Goal: Check status: Check status

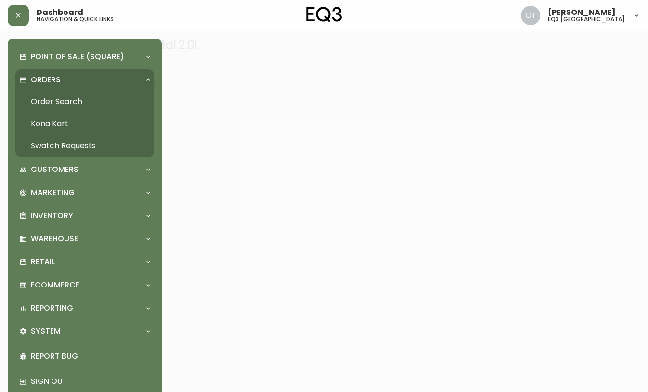
click at [53, 77] on p "Orders" at bounding box center [46, 80] width 30 height 11
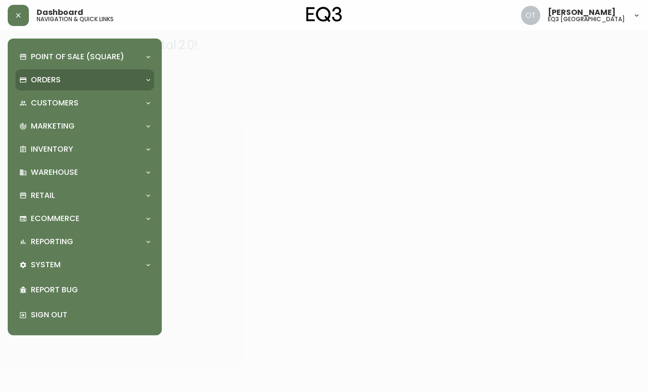
click at [49, 75] on p "Orders" at bounding box center [46, 80] width 30 height 11
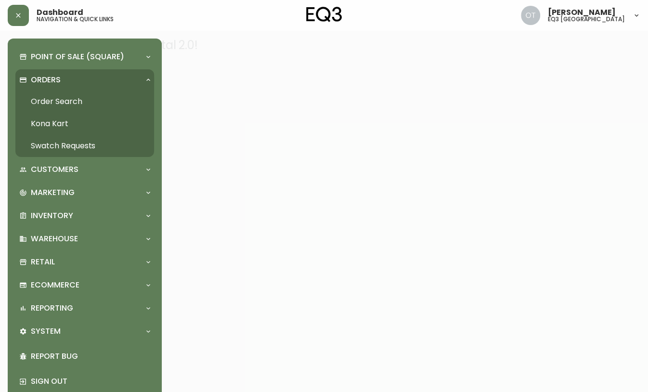
click at [48, 93] on link "Order Search" at bounding box center [84, 101] width 139 height 22
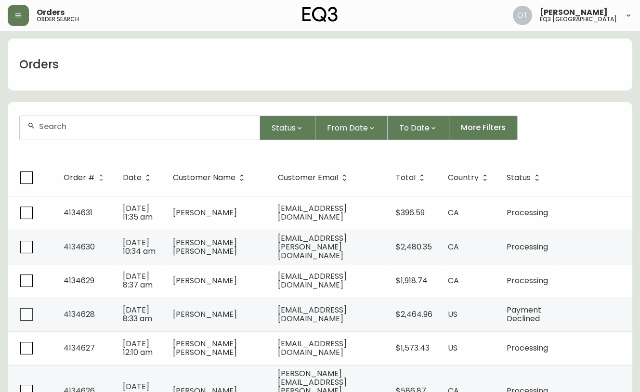
click at [86, 123] on input "text" at bounding box center [145, 126] width 213 height 9
paste input "4132458"
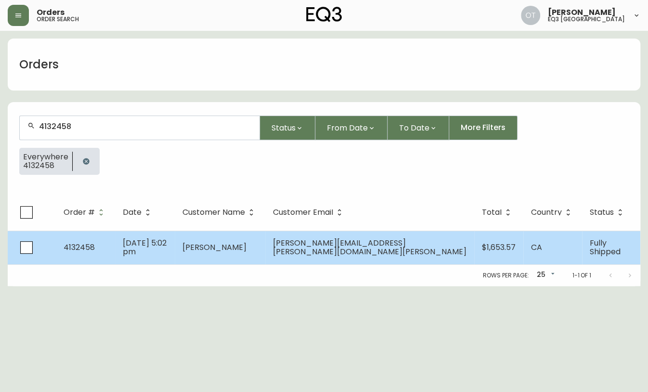
type input "4132458"
click at [107, 240] on td "4132458" at bounding box center [85, 248] width 59 height 34
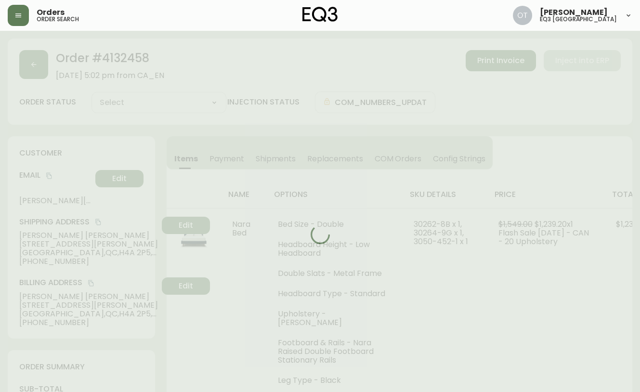
type input "Fully Shipped"
select select "FULLY_SHIPPED"
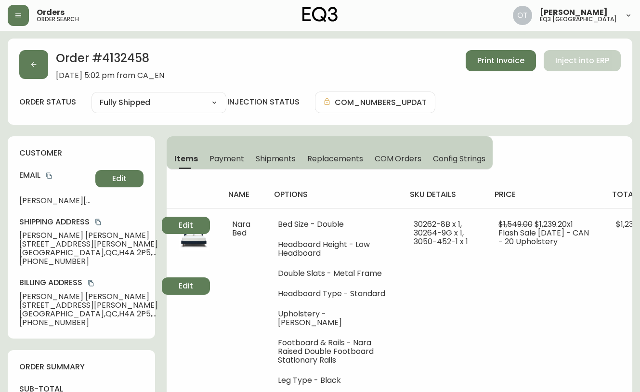
click at [278, 159] on span "Shipments" at bounding box center [276, 159] width 40 height 10
